Goal: Task Accomplishment & Management: Use online tool/utility

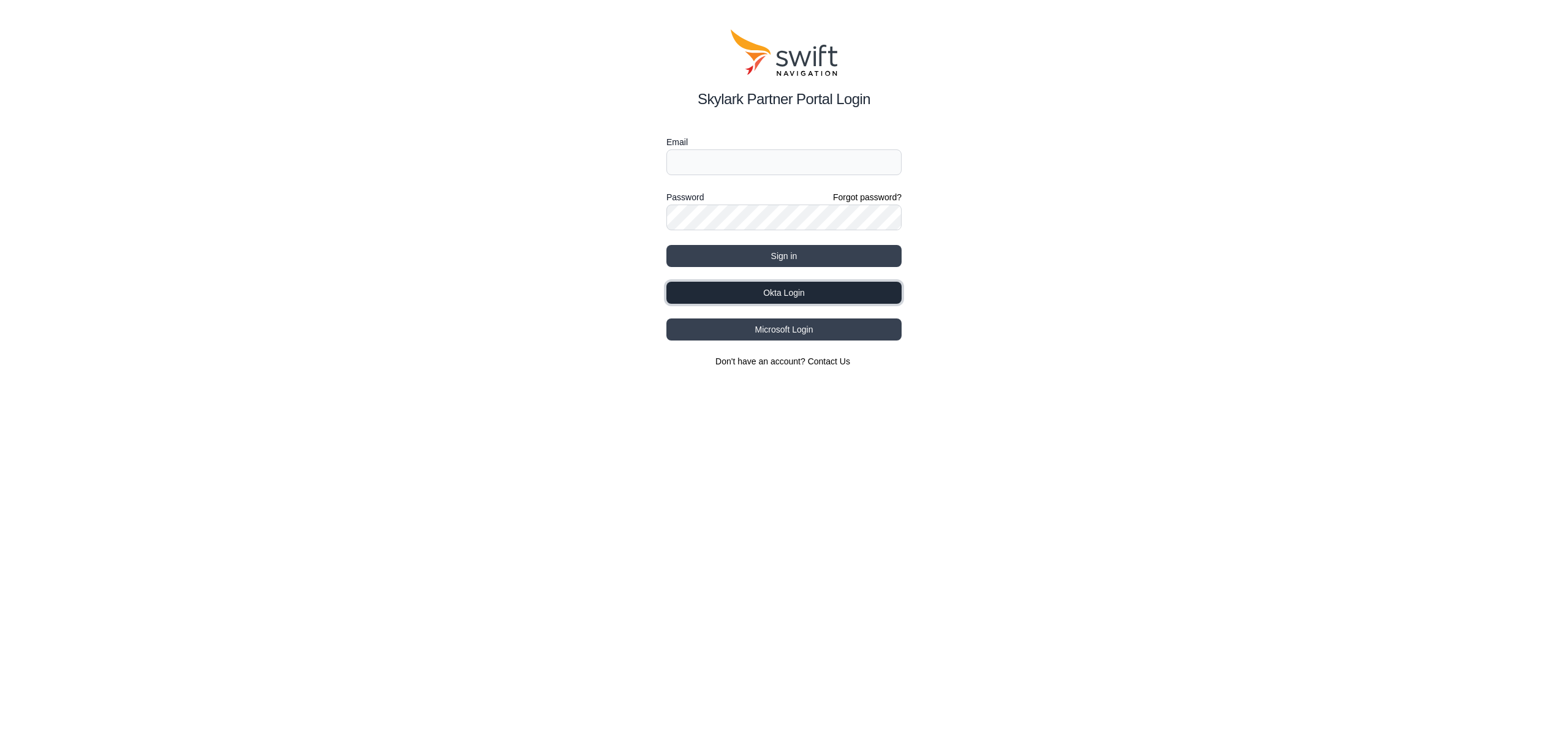
click at [781, 297] on button "Okta Login" at bounding box center [783, 292] width 235 height 22
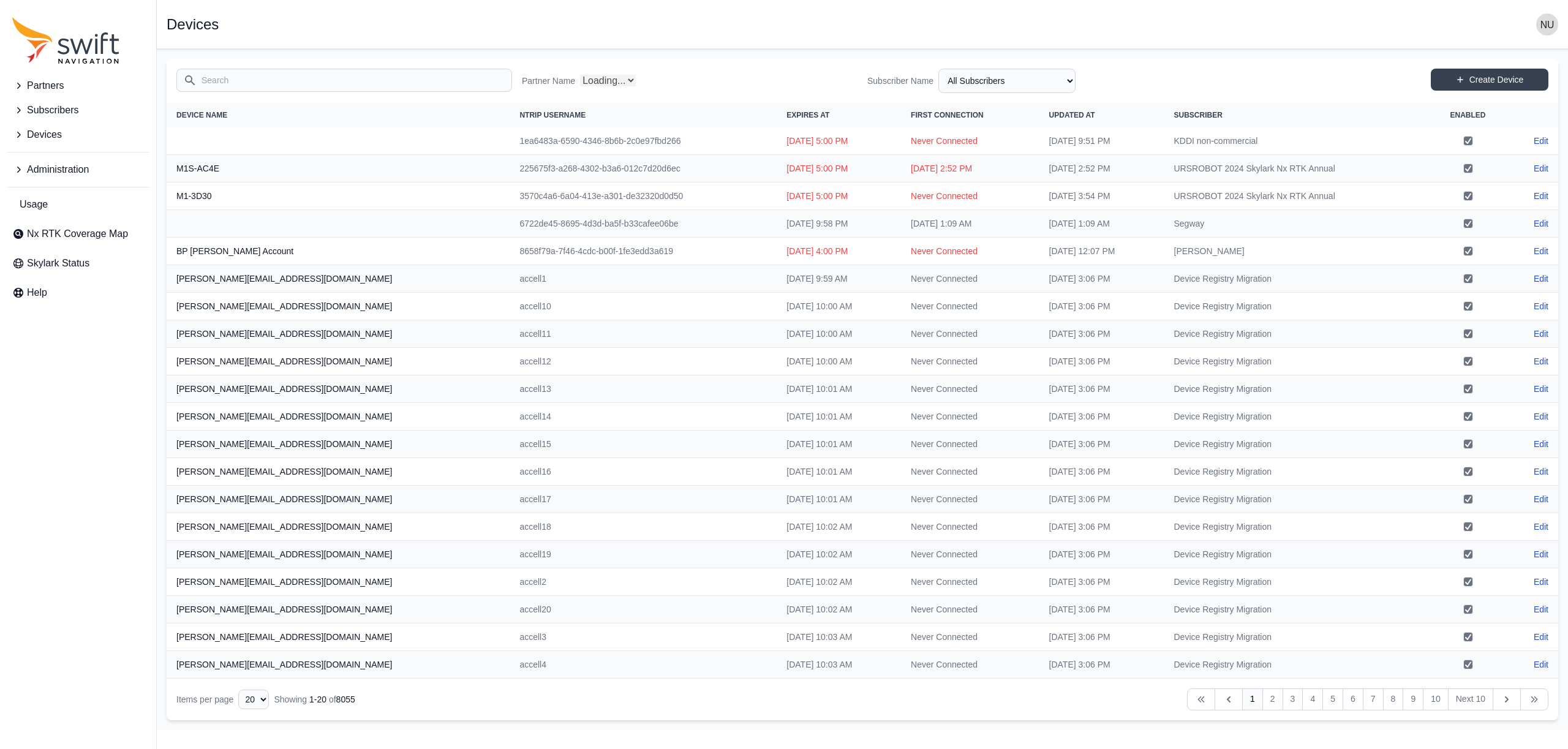
select select "Partner Name"
click at [15, 105] on icon "Sidenav" at bounding box center [19, 110] width 12 height 12
click at [75, 164] on span "View Subscribers" at bounding box center [60, 161] width 95 height 15
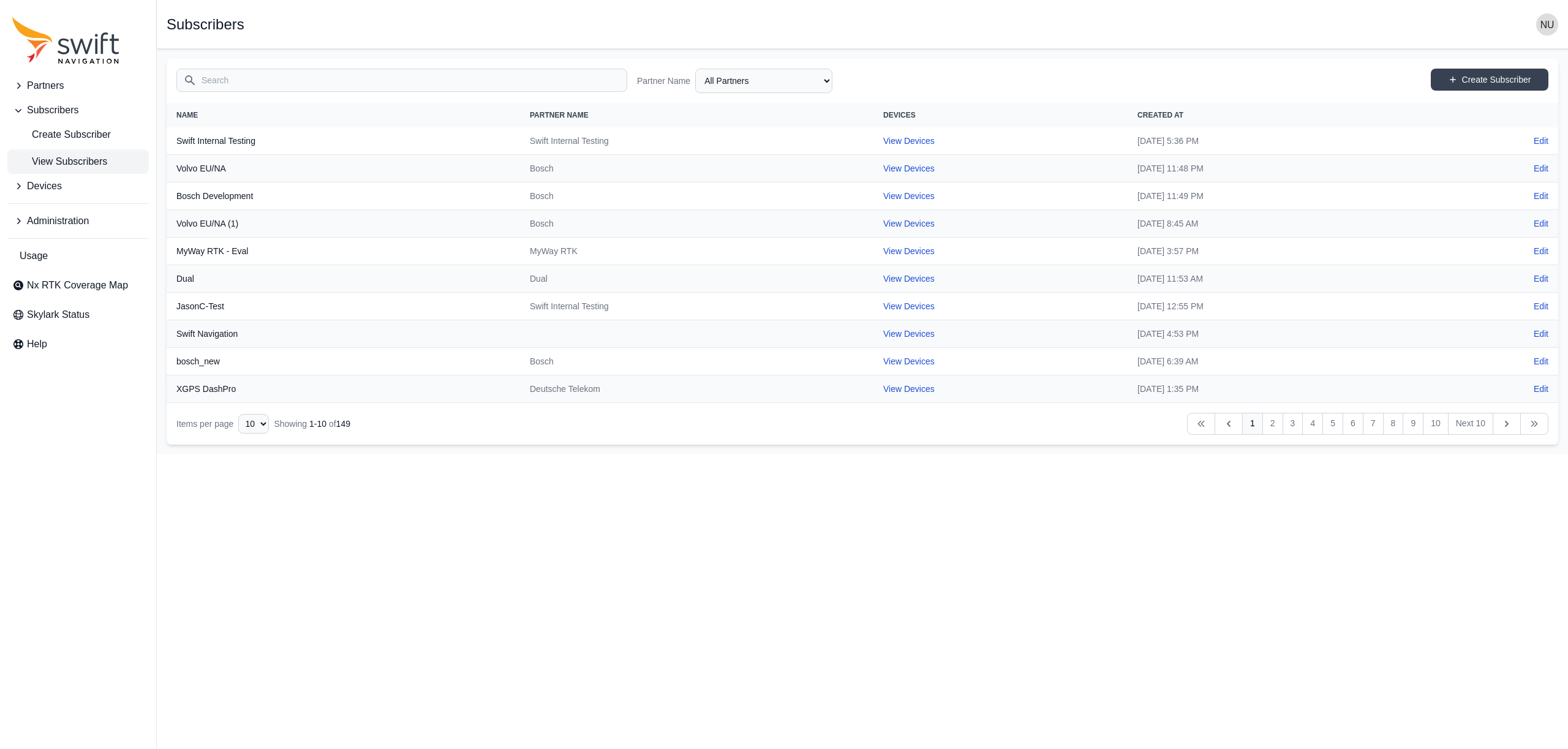
click at [20, 84] on icon "Sidenav" at bounding box center [19, 86] width 12 height 12
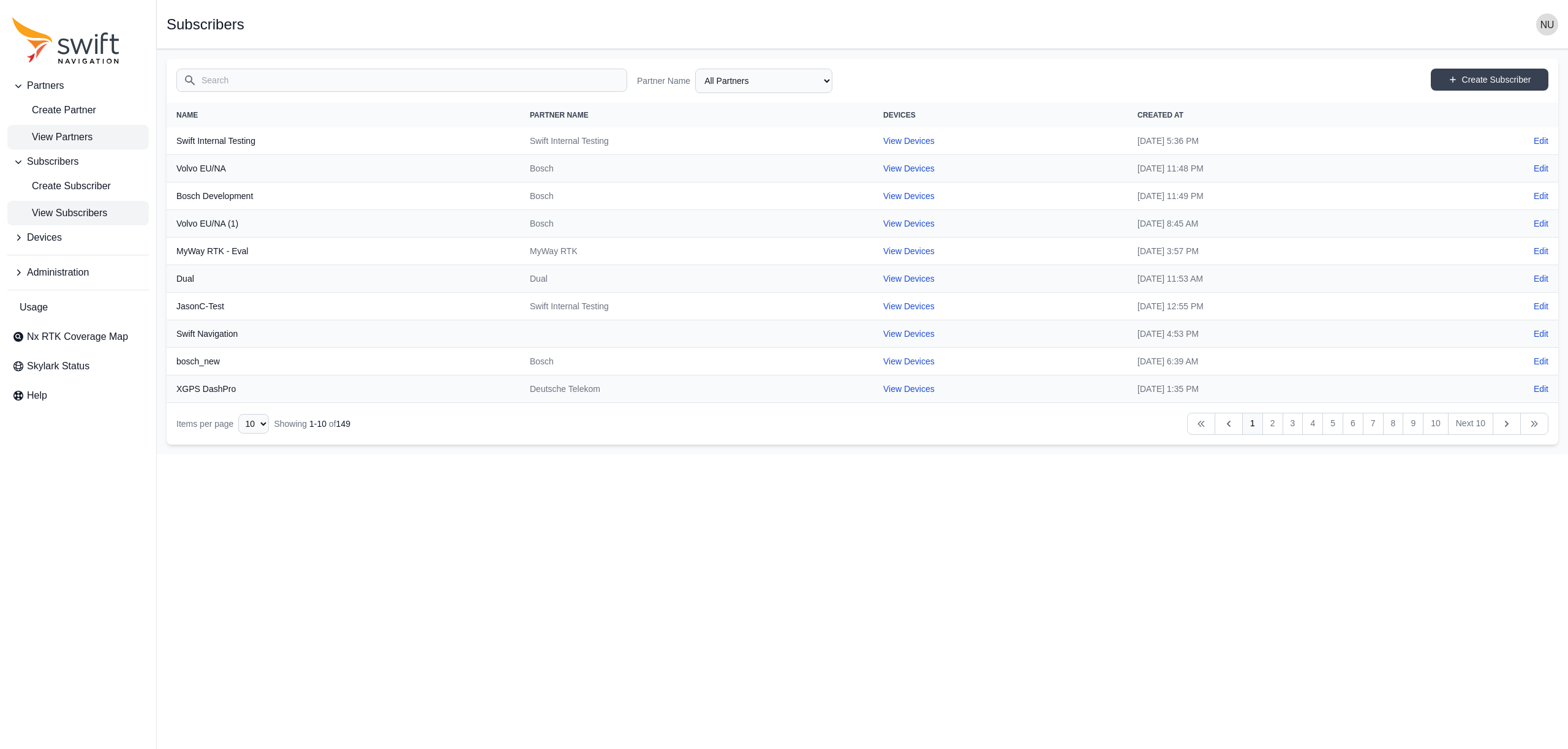
click at [70, 146] on link "View Partners" at bounding box center [78, 136] width 141 height 24
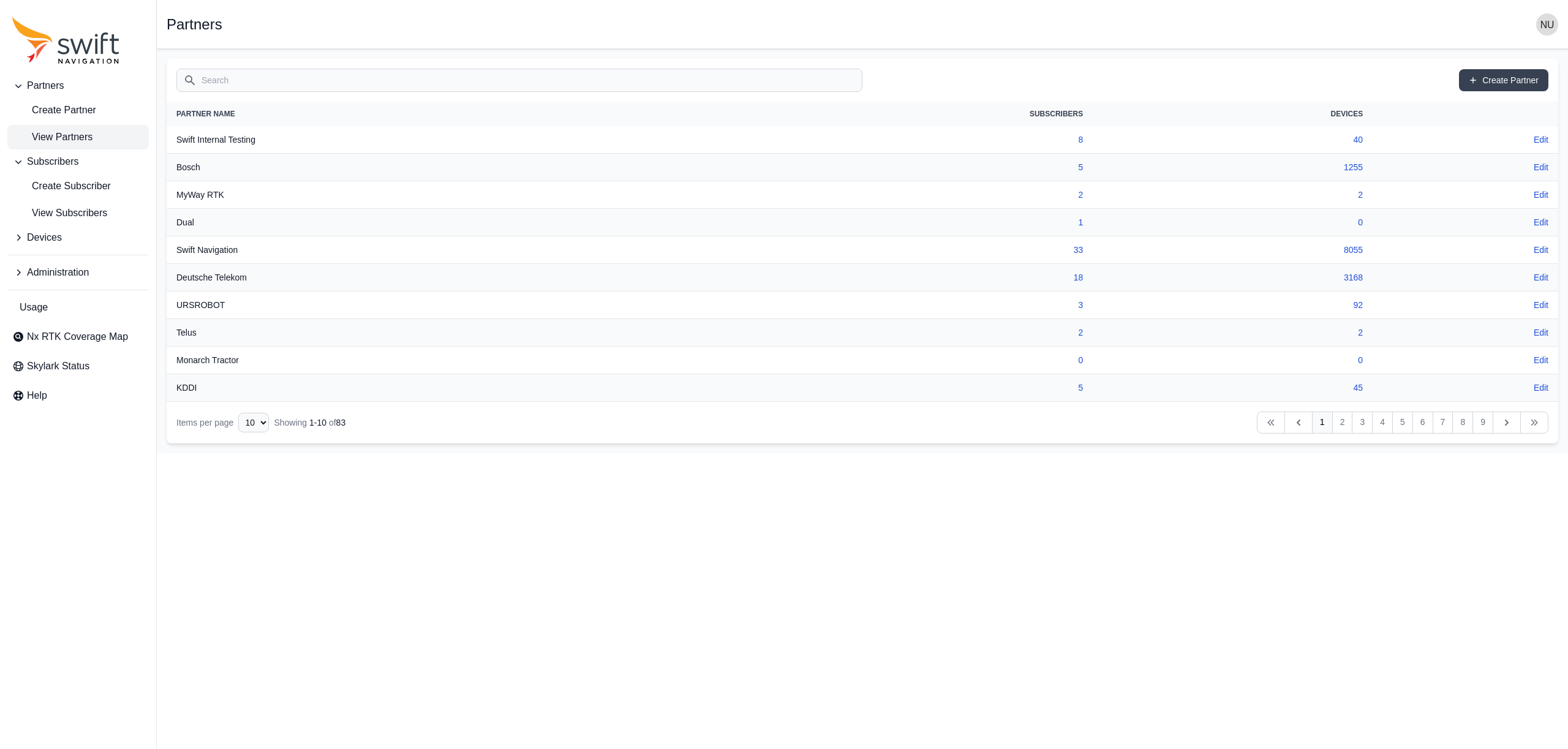
click at [273, 421] on div "Items per page 10 15 20 25 50 Showing 1 - 10 of 83" at bounding box center [261, 423] width 169 height 19
click at [269, 422] on select "10 15 20 25 50" at bounding box center [254, 423] width 31 height 19
select select "50"
click at [242, 432] on select "10 15 20 25 50" at bounding box center [254, 423] width 31 height 19
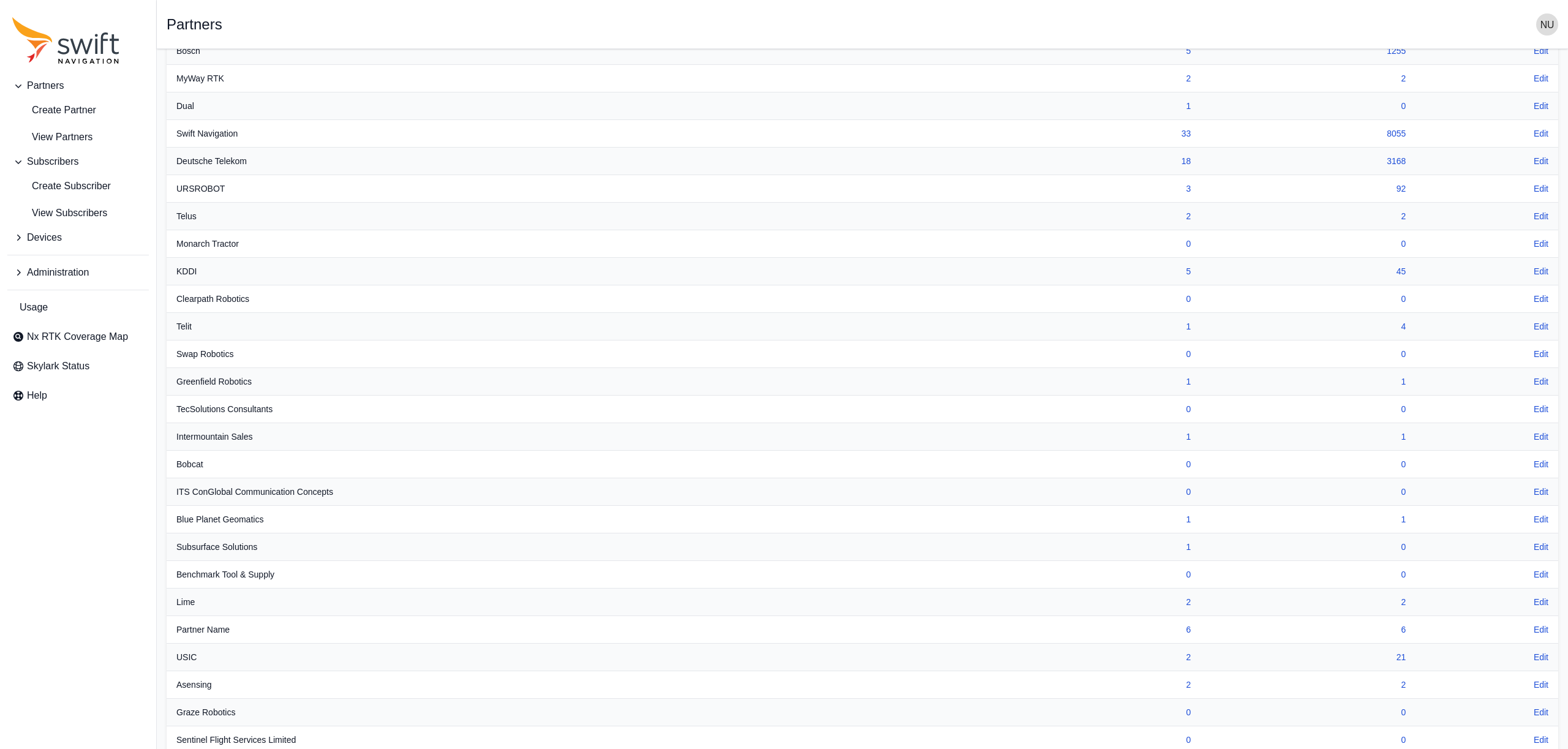
scroll to position [118, 0]
click at [80, 271] on span "Administration" at bounding box center [58, 272] width 62 height 15
click at [69, 371] on link "Users" at bounding box center [78, 377] width 141 height 24
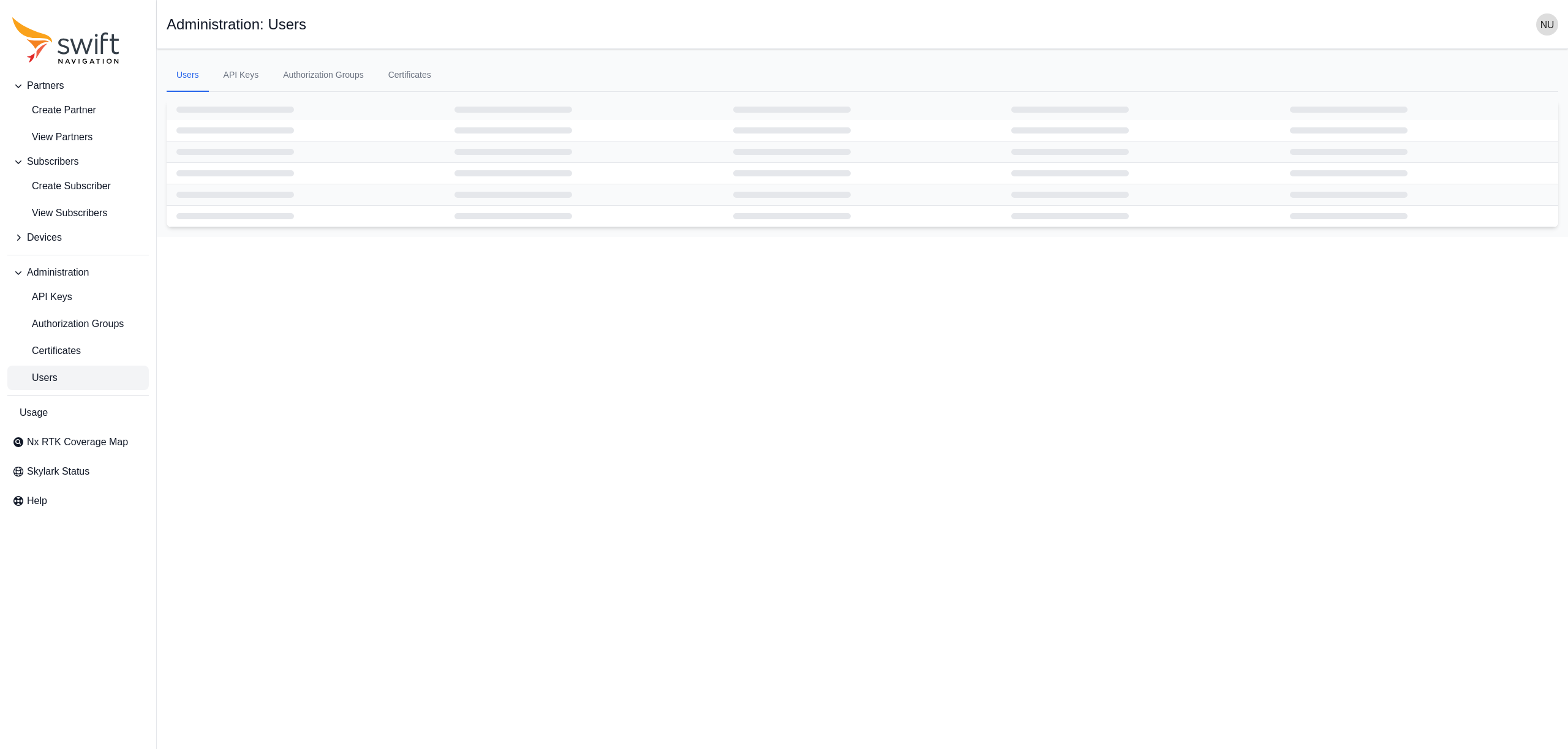
select select "ab3272ce-40d0-4c94-a524-96a758ab755c"
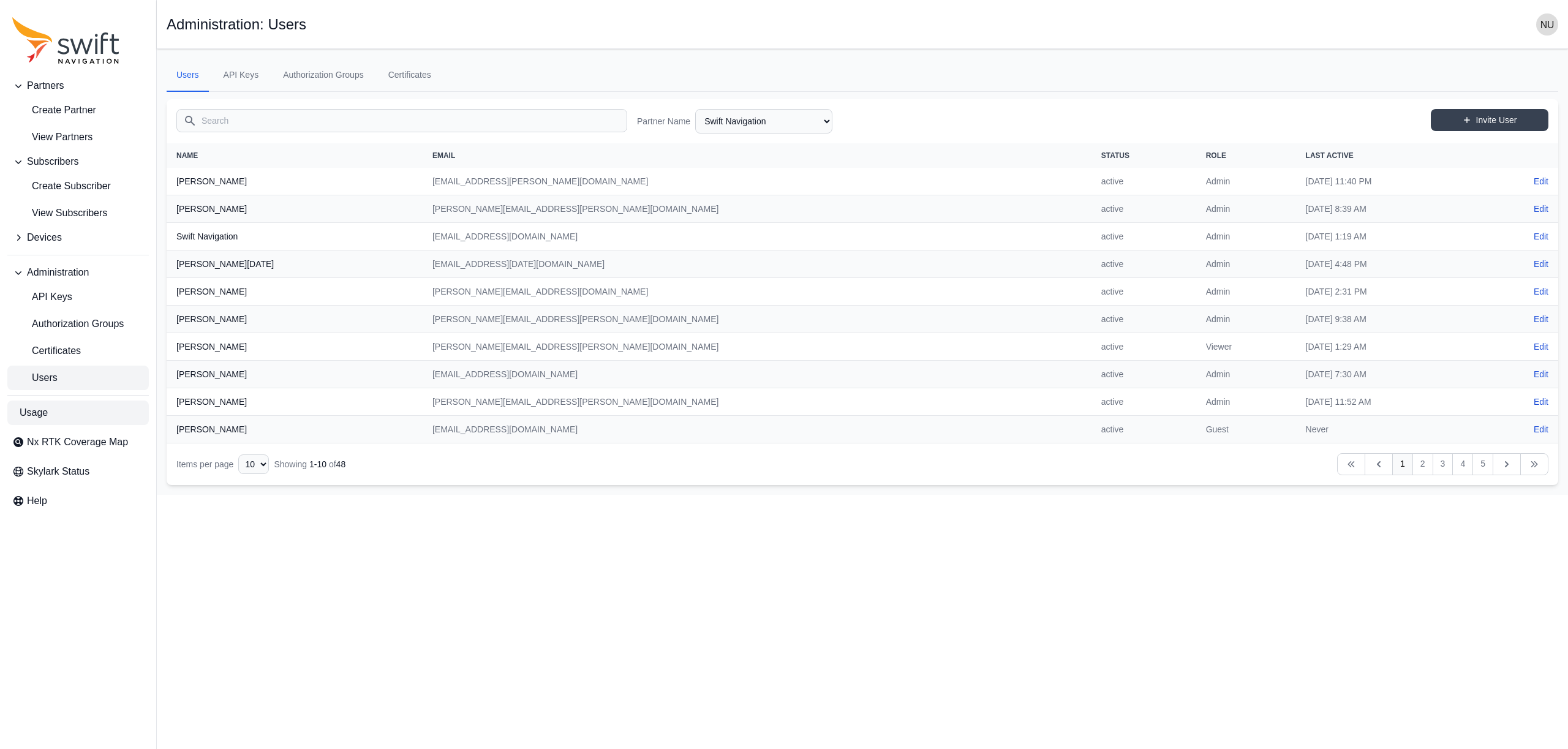
click at [87, 412] on link "Usage" at bounding box center [78, 412] width 141 height 24
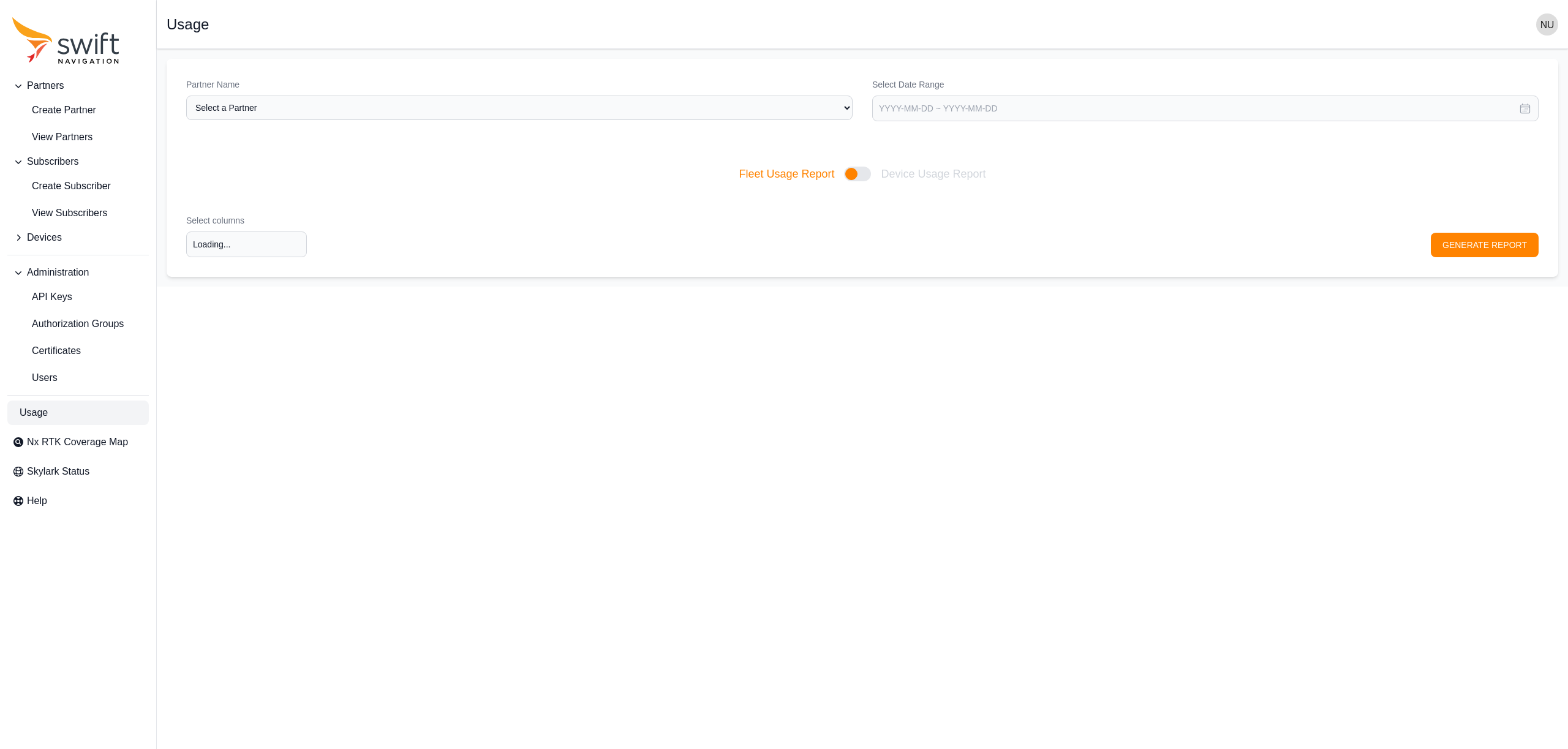
type input "Select columns"
click at [363, 104] on select "Select a Partner AlpsAlpine Asensing Bad Elf Bench Mark Equipment & Supplies In…" at bounding box center [519, 107] width 666 height 24
click at [186, 96] on select "Select a Partner AlpsAlpine Asensing Bad Elf Bench Mark Equipment & Supplies In…" at bounding box center [519, 107] width 666 height 24
select select "cd6eb76d-18ea-497f-98a0-01a479c03bdc"
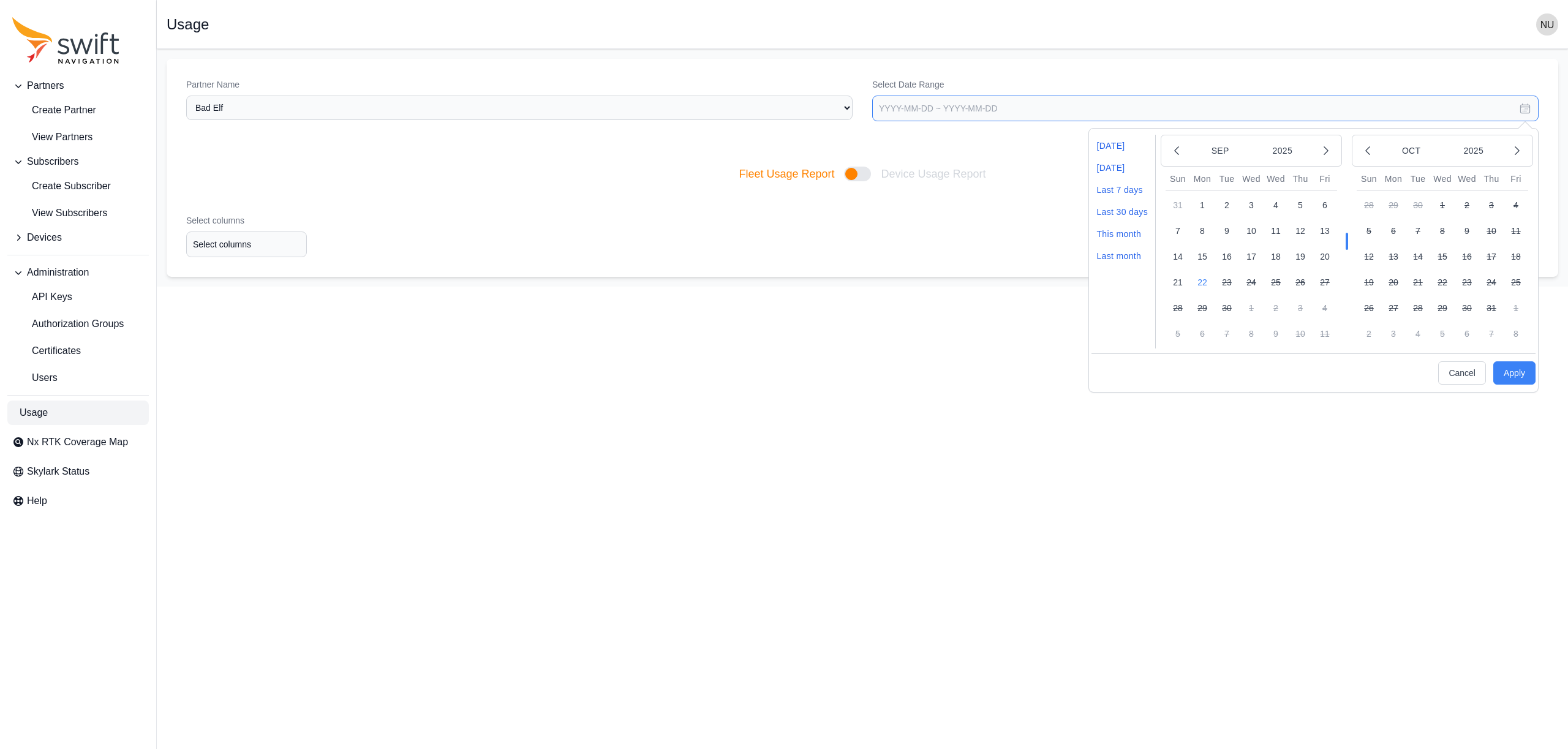
click at [902, 110] on input "text" at bounding box center [1205, 108] width 666 height 26
click at [1115, 161] on li "Yesterday" at bounding box center [1122, 168] width 61 height 22
type input "2025-09-21 ~ 2025-09-21"
